Goal: Navigation & Orientation: Find specific page/section

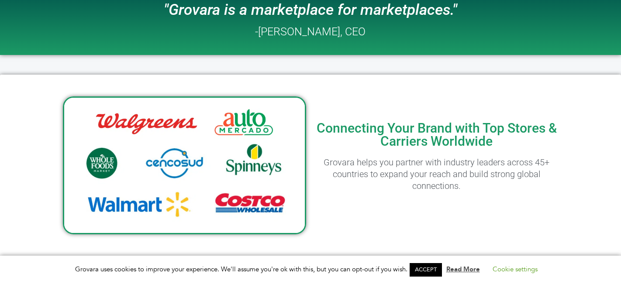
scroll to position [335, 0]
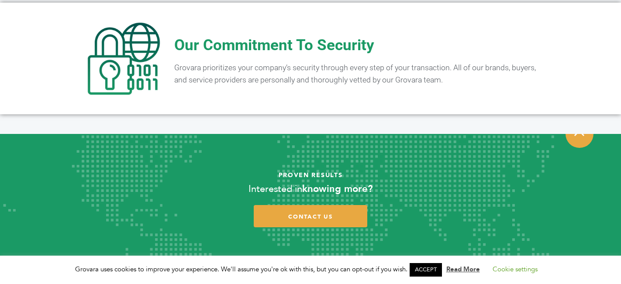
scroll to position [1769, 0]
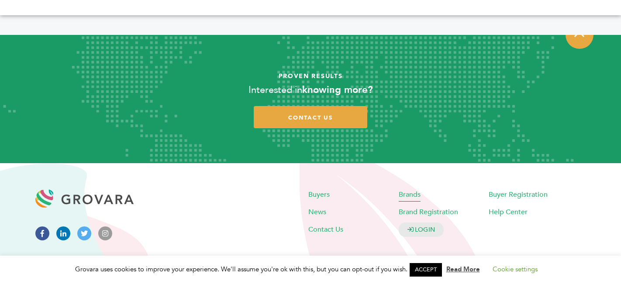
click at [409, 190] on span "Brands" at bounding box center [410, 195] width 22 height 10
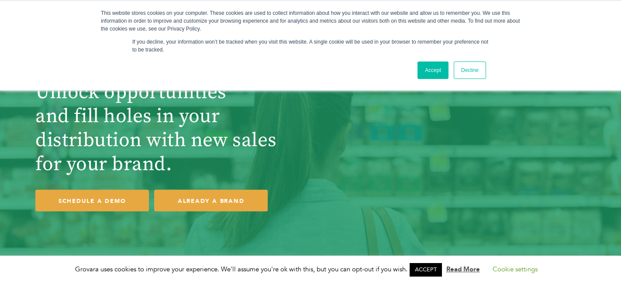
click at [436, 70] on link "Accept" at bounding box center [432, 70] width 31 height 17
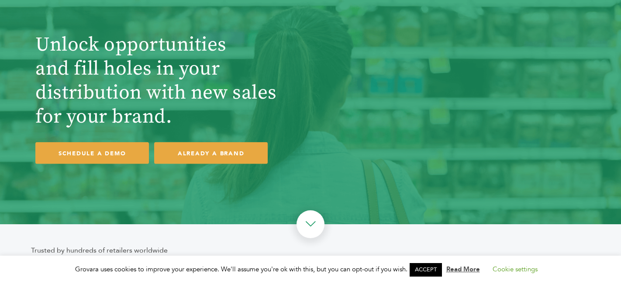
scroll to position [2, 0]
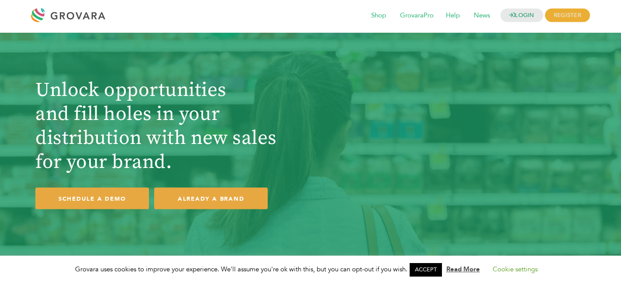
click at [76, 18] on div at bounding box center [70, 15] width 79 height 21
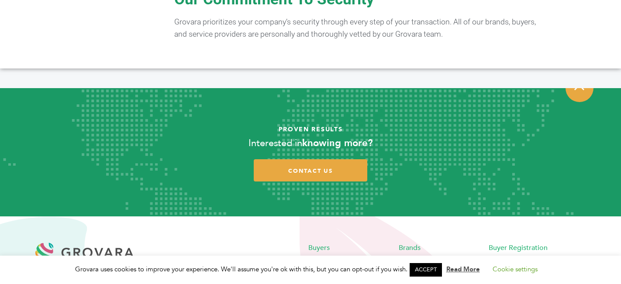
scroll to position [1769, 0]
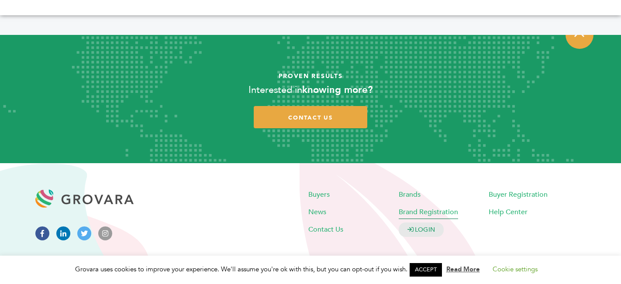
click at [413, 207] on span "Brand Registration" at bounding box center [428, 212] width 59 height 10
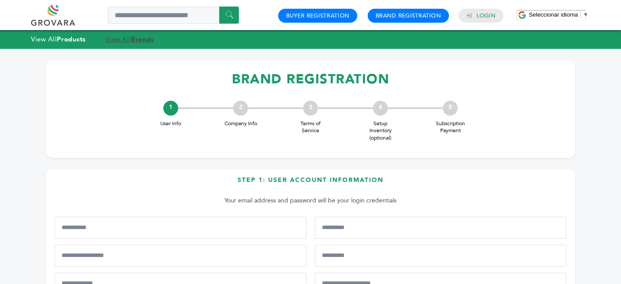
click at [119, 38] on link "View All Brands" at bounding box center [129, 39] width 49 height 9
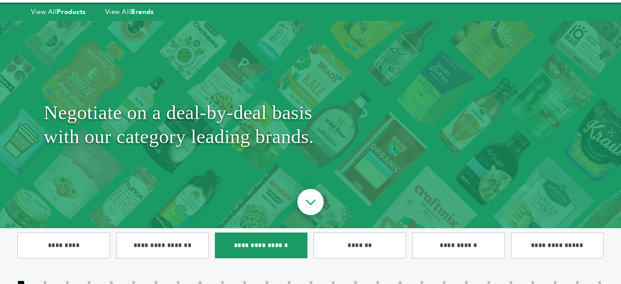
scroll to position [30, 0]
